Goal: Transaction & Acquisition: Purchase product/service

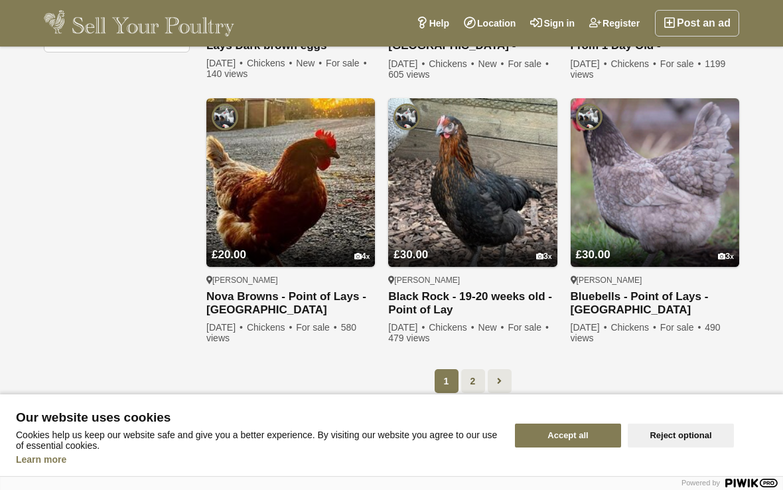
scroll to position [939, 0]
click at [504, 380] on link at bounding box center [500, 381] width 24 height 24
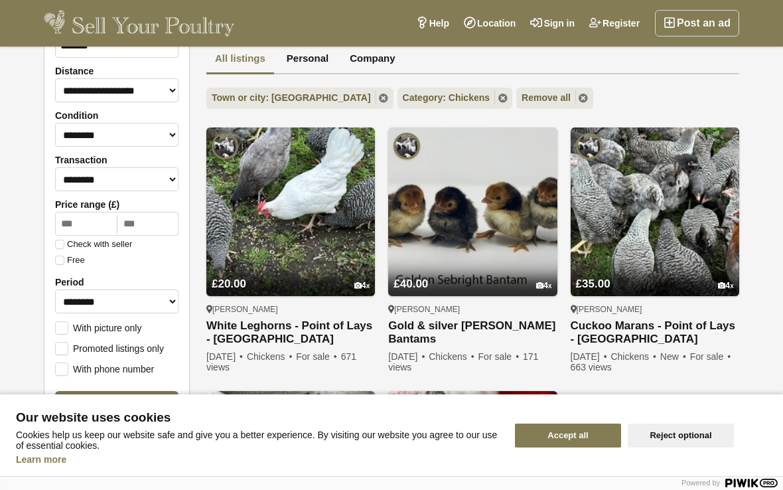
scroll to position [116, 0]
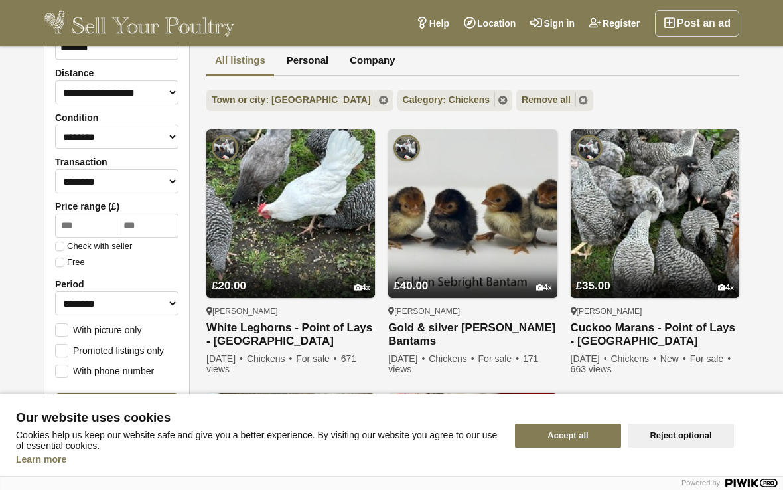
click at [628, 223] on img at bounding box center [655, 213] width 169 height 169
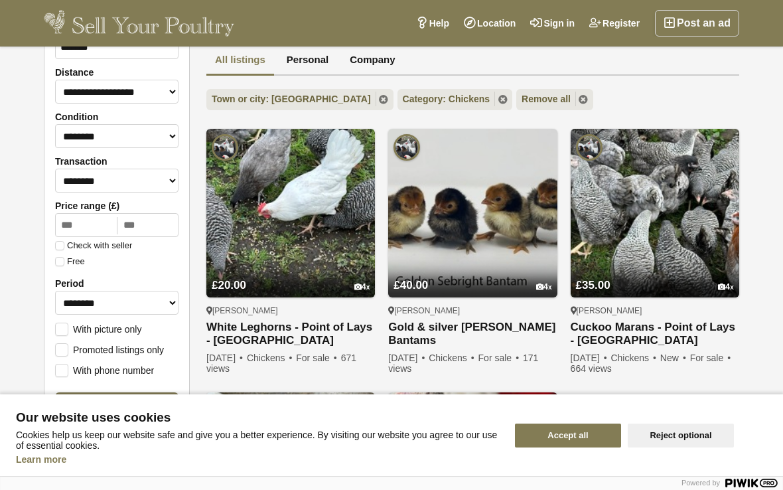
scroll to position [116, 0]
click at [293, 212] on img at bounding box center [290, 213] width 169 height 169
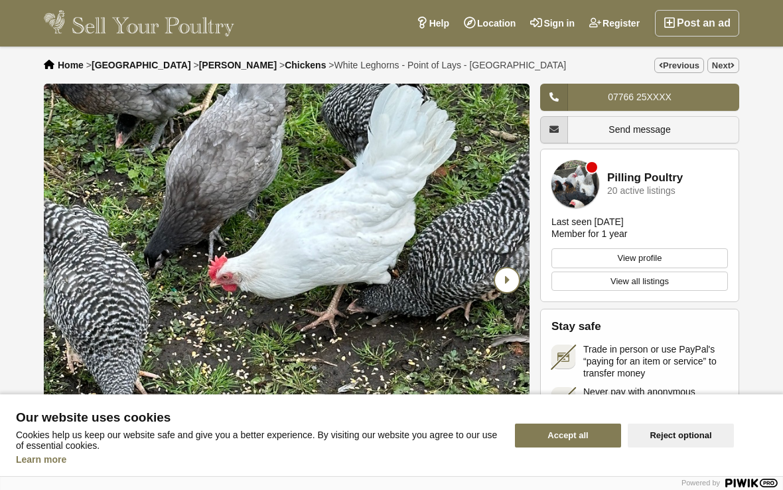
click at [511, 285] on icon "Next slide" at bounding box center [507, 280] width 24 height 24
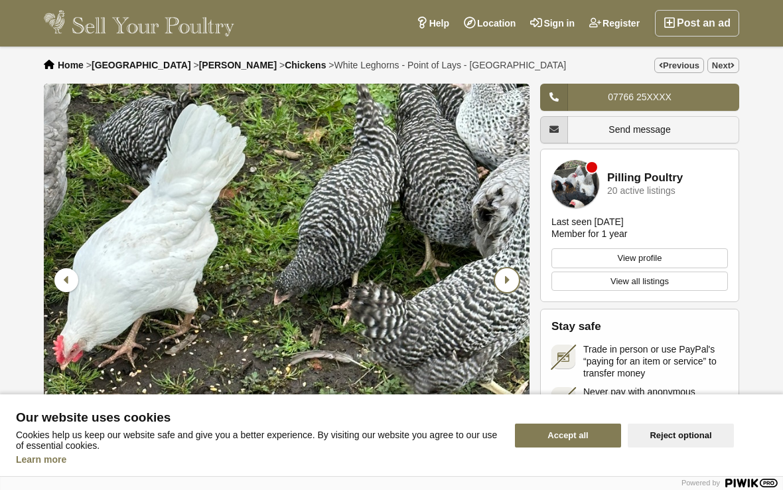
click at [512, 284] on icon "Next slide" at bounding box center [507, 280] width 24 height 24
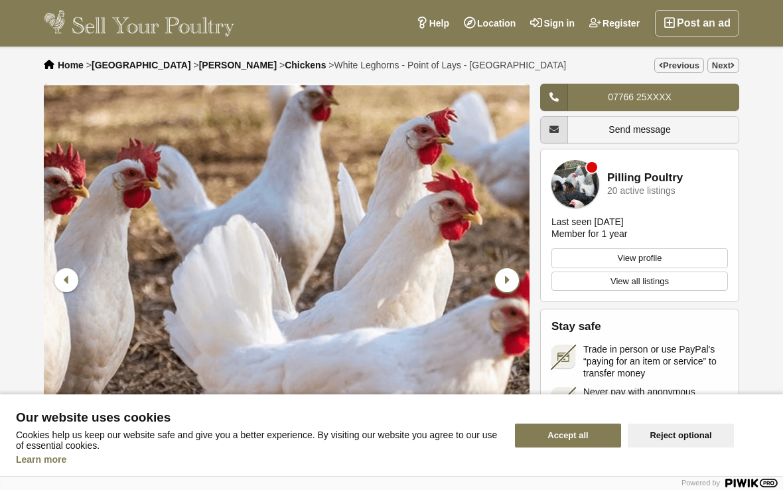
click at [510, 278] on icon "Next slide" at bounding box center [507, 280] width 24 height 24
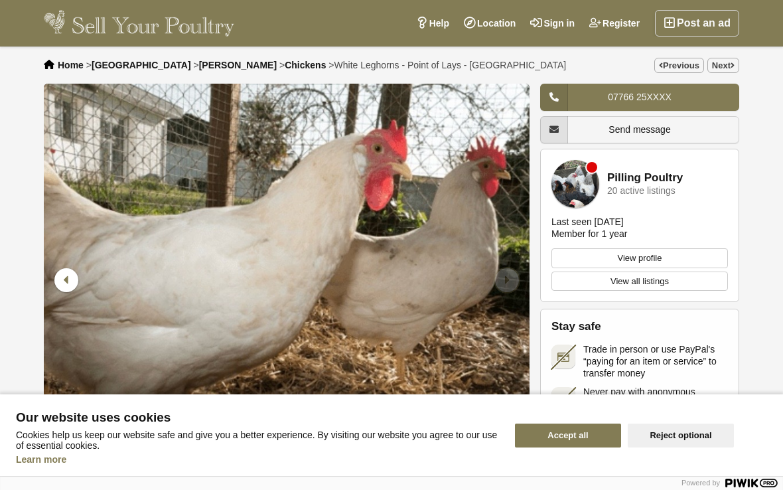
click at [512, 277] on icon "Next slide" at bounding box center [507, 280] width 24 height 24
click at [64, 279] on icon "Previous slide" at bounding box center [66, 280] width 24 height 24
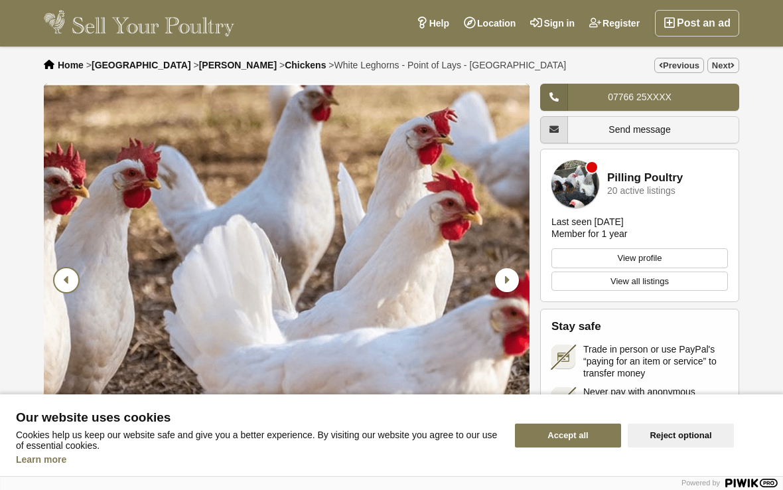
click at [63, 281] on icon "Previous slide" at bounding box center [66, 280] width 24 height 24
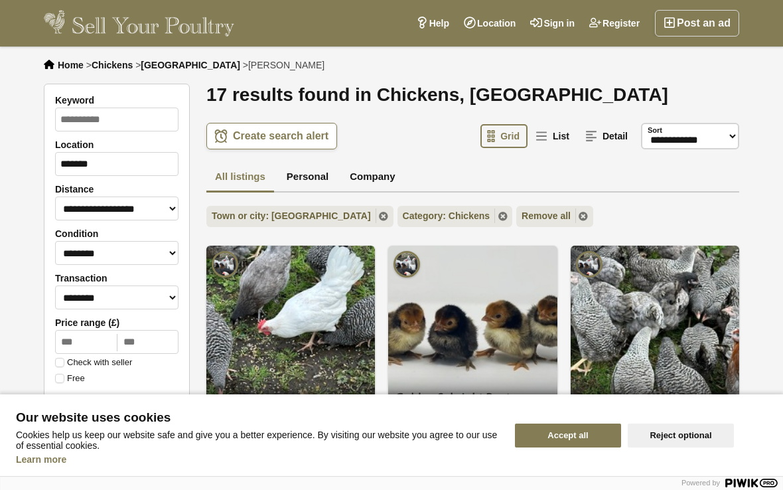
click at [277, 320] on img at bounding box center [290, 330] width 169 height 169
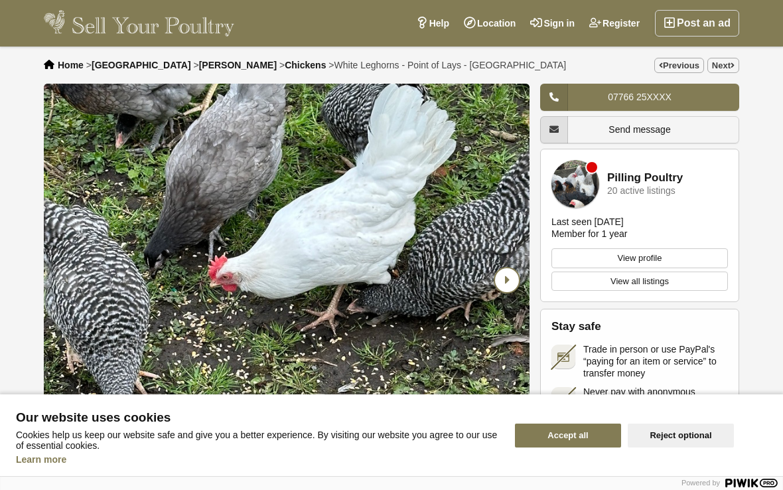
click at [506, 285] on icon "Next slide" at bounding box center [507, 280] width 24 height 24
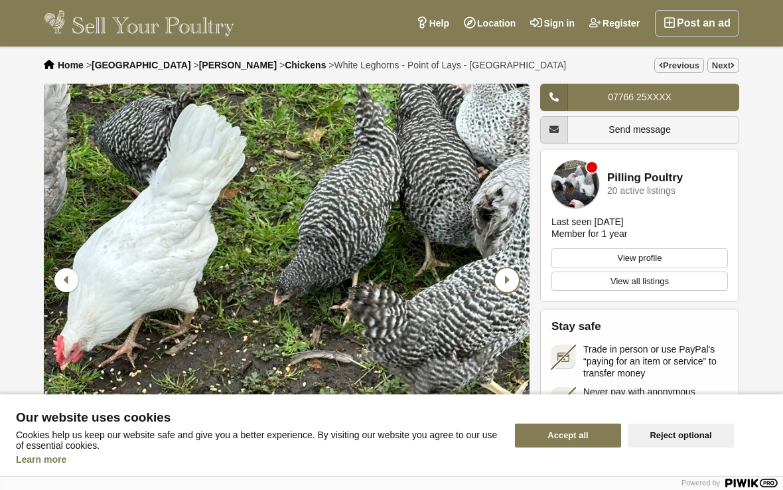
click at [511, 278] on icon "Next slide" at bounding box center [507, 280] width 24 height 24
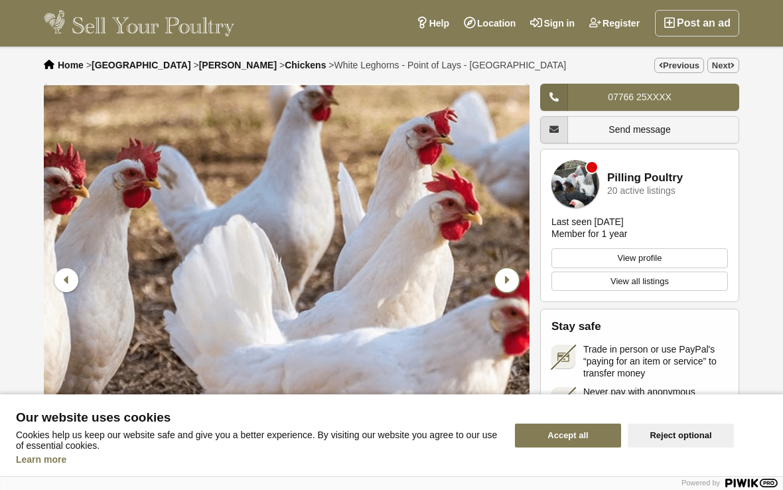
click at [519, 276] on icon "Next slide" at bounding box center [507, 280] width 24 height 24
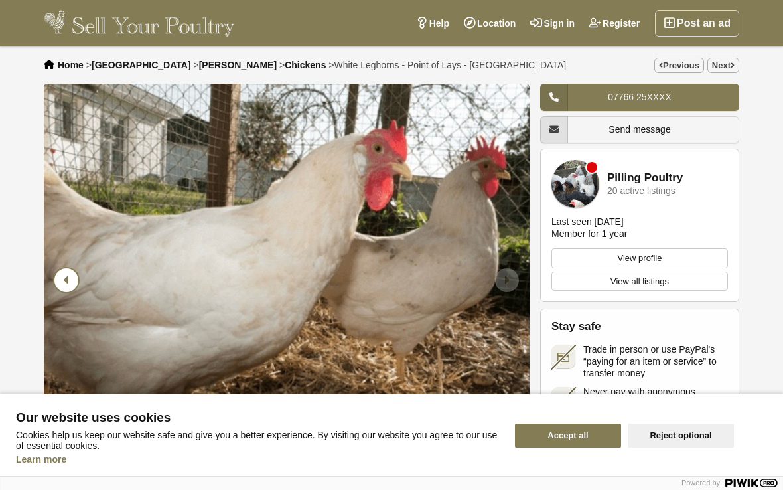
click at [66, 284] on icon "Previous slide" at bounding box center [66, 280] width 24 height 24
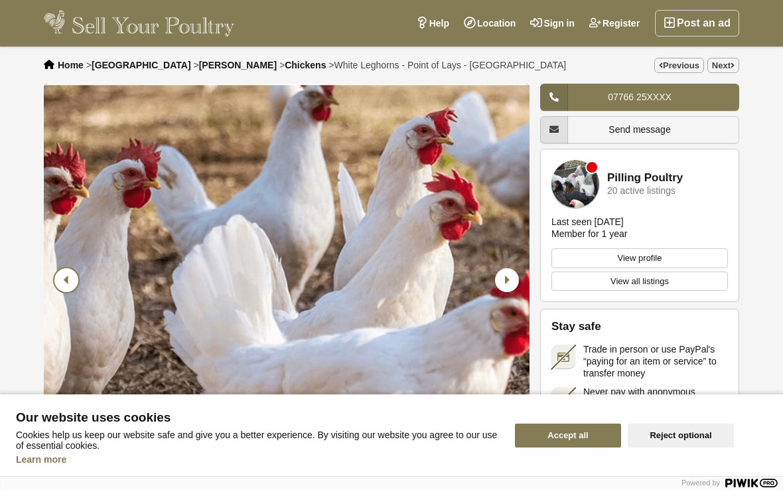
click at [68, 281] on icon "Previous slide" at bounding box center [66, 280] width 24 height 24
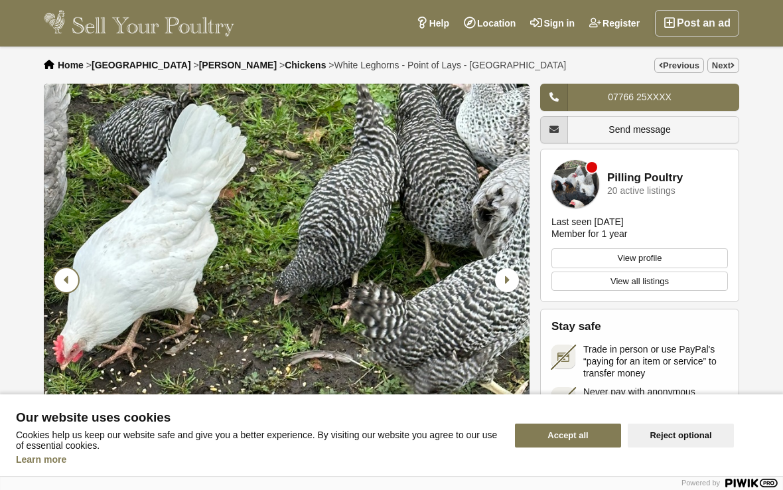
click at [63, 280] on icon "Previous slide" at bounding box center [66, 280] width 24 height 24
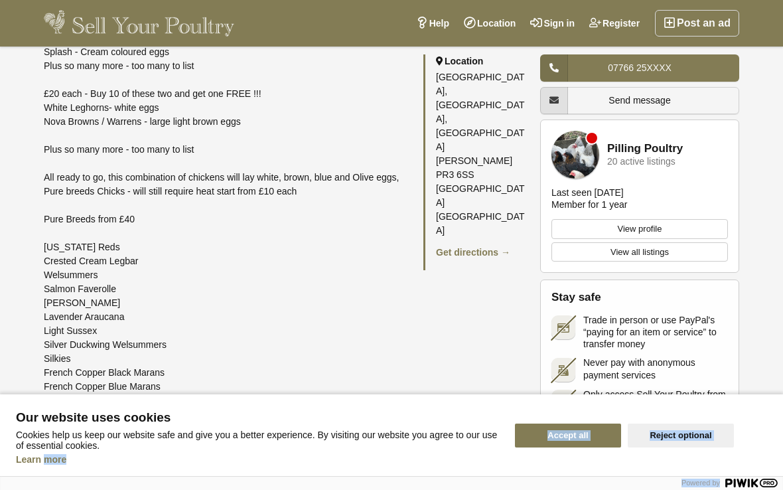
scroll to position [1028, 0]
